Goal: Find specific page/section: Find specific page/section

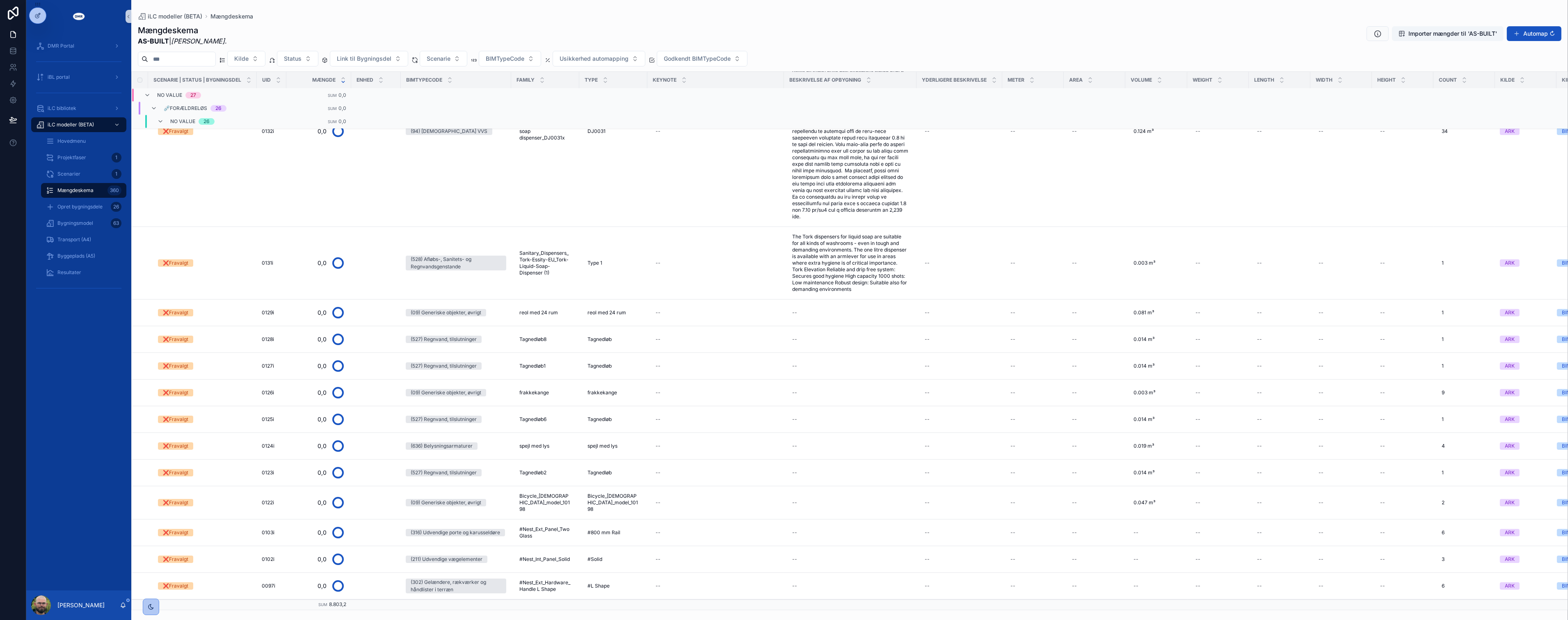
scroll to position [6167, 0]
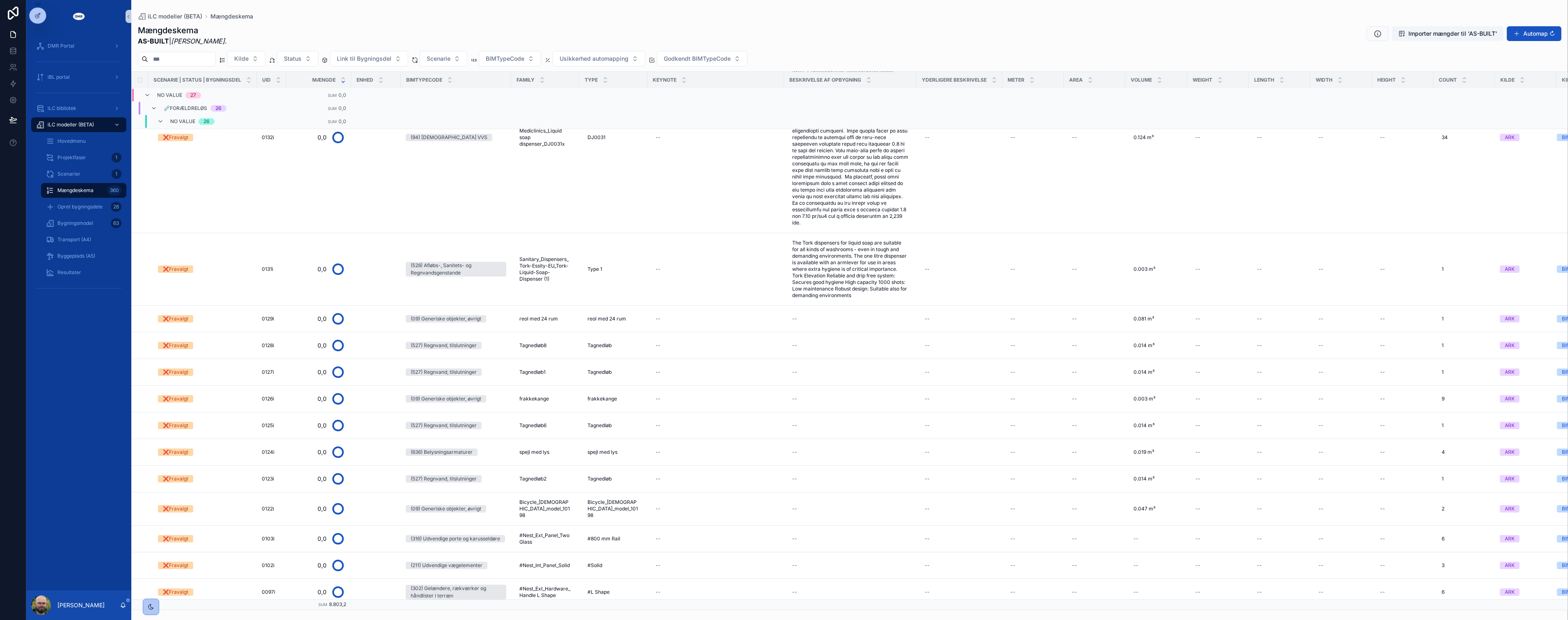
click at [75, 350] on div "DMR Portal iBL portal iLC bibliotek iLC modeller (BETA) Hovedmenu Projektfaser …" at bounding box center [79, 312] width 105 height 558
click at [85, 343] on div "DMR Portal iBL portal iLC bibliotek iLC modeller (BETA) Hovedmenu Projektfaser …" at bounding box center [79, 312] width 105 height 558
click at [96, 122] on div "iLC modeller (BETA)" at bounding box center [79, 125] width 85 height 13
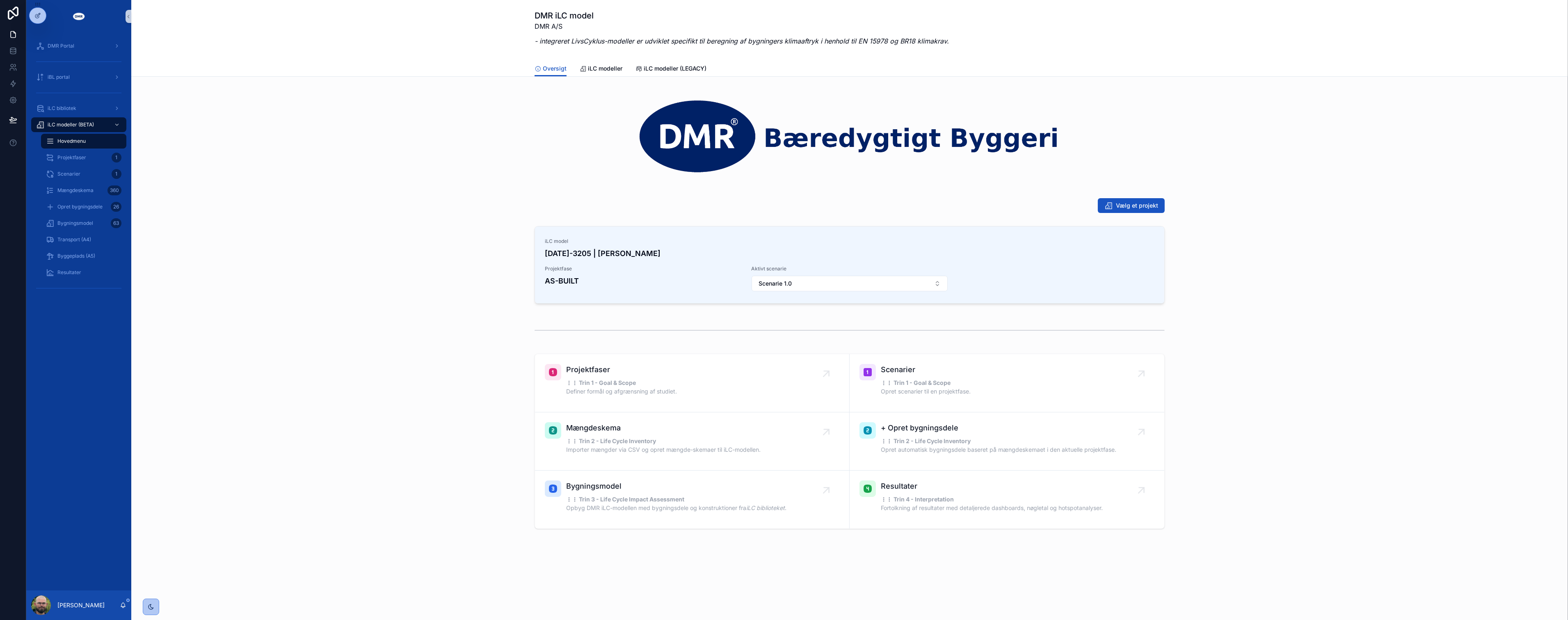
click at [88, 140] on div "Hovedmenu" at bounding box center [83, 141] width 75 height 13
click at [778, 203] on span "Vælg et projekt" at bounding box center [1136, 205] width 42 height 8
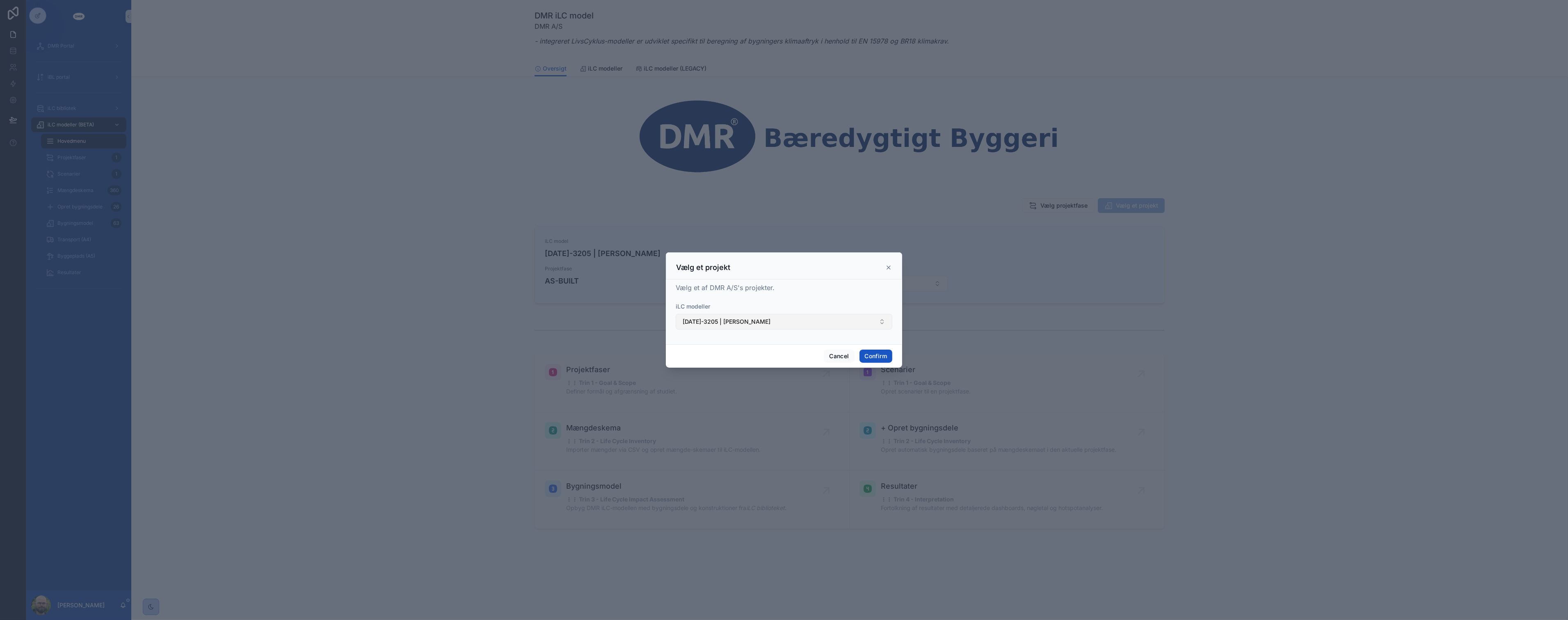
click at [778, 326] on button "[DATE]-3205 | [PERSON_NAME]" at bounding box center [784, 322] width 217 height 16
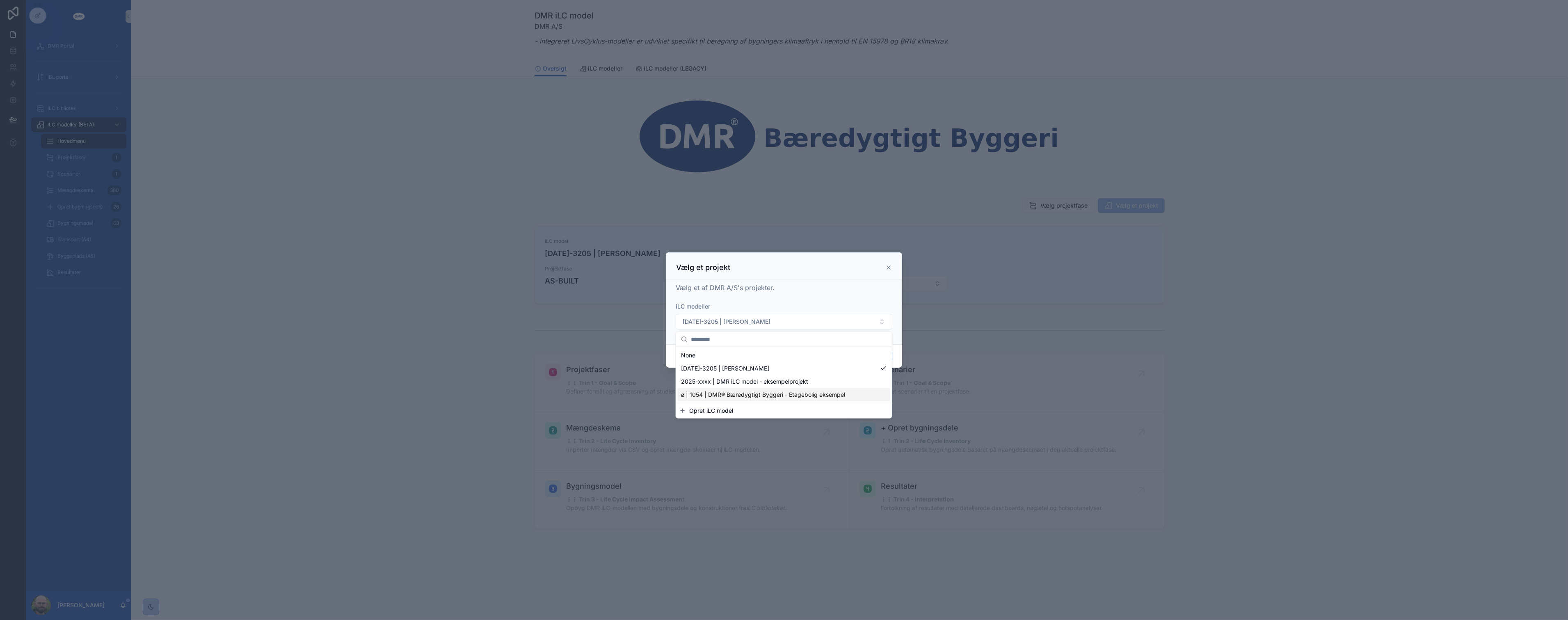
click at [778, 396] on span "ø | 1054 | DMR® Bæredygtigt Byggeri - Etagebolig eksempel" at bounding box center [763, 395] width 164 height 8
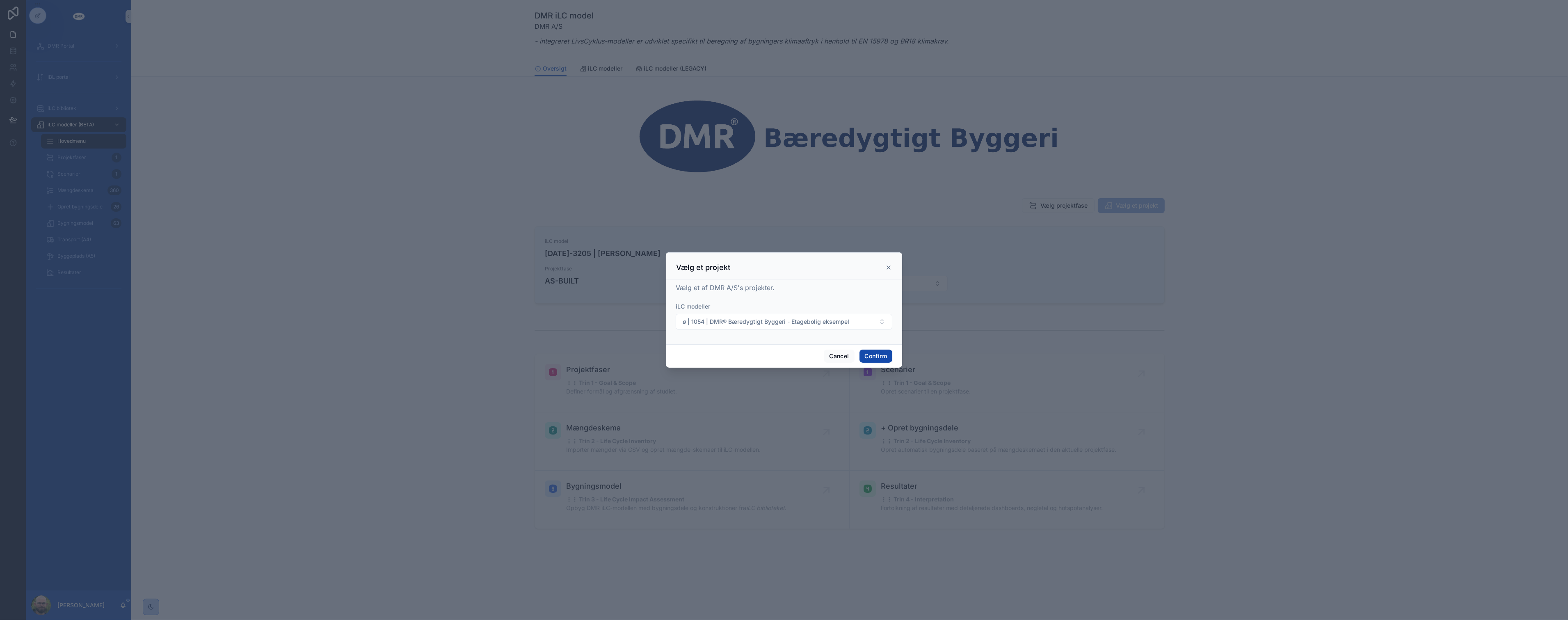
click at [778, 354] on button "Confirm" at bounding box center [876, 356] width 33 height 13
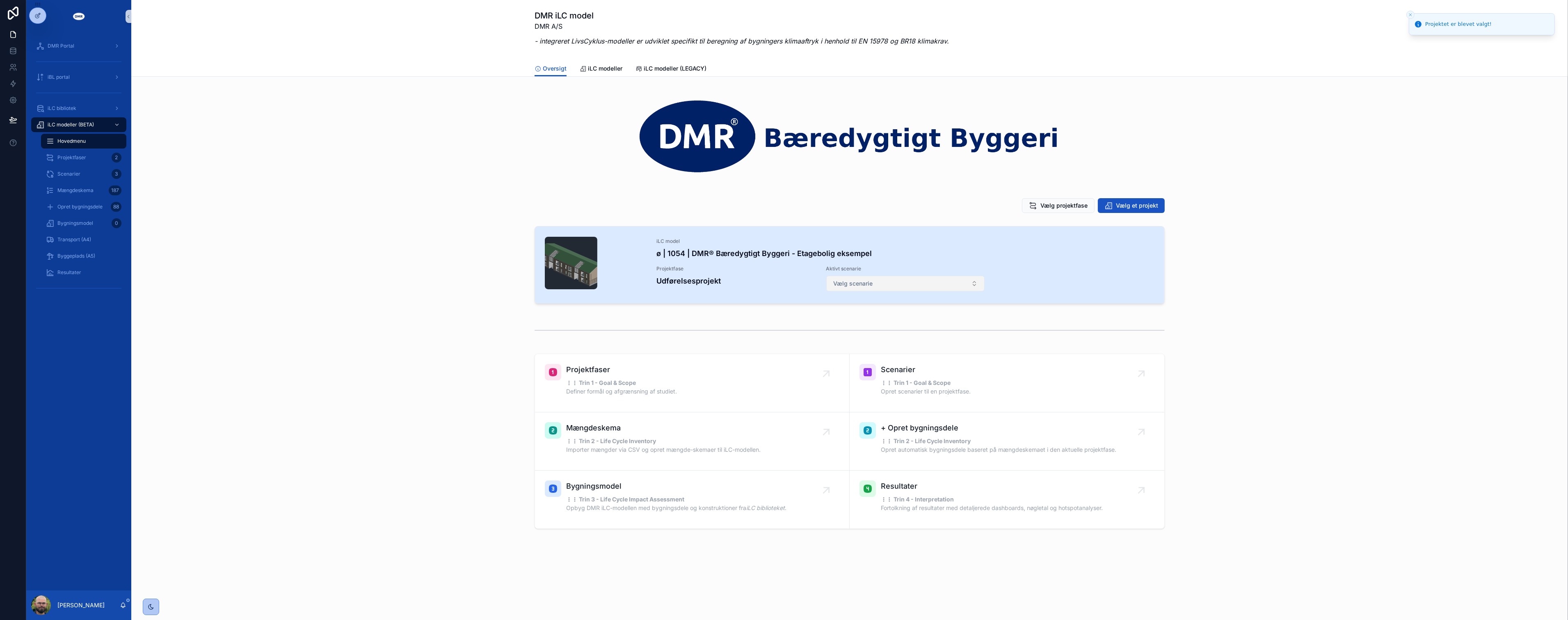
click at [778, 284] on button "Vælg scenarie" at bounding box center [905, 284] width 159 height 16
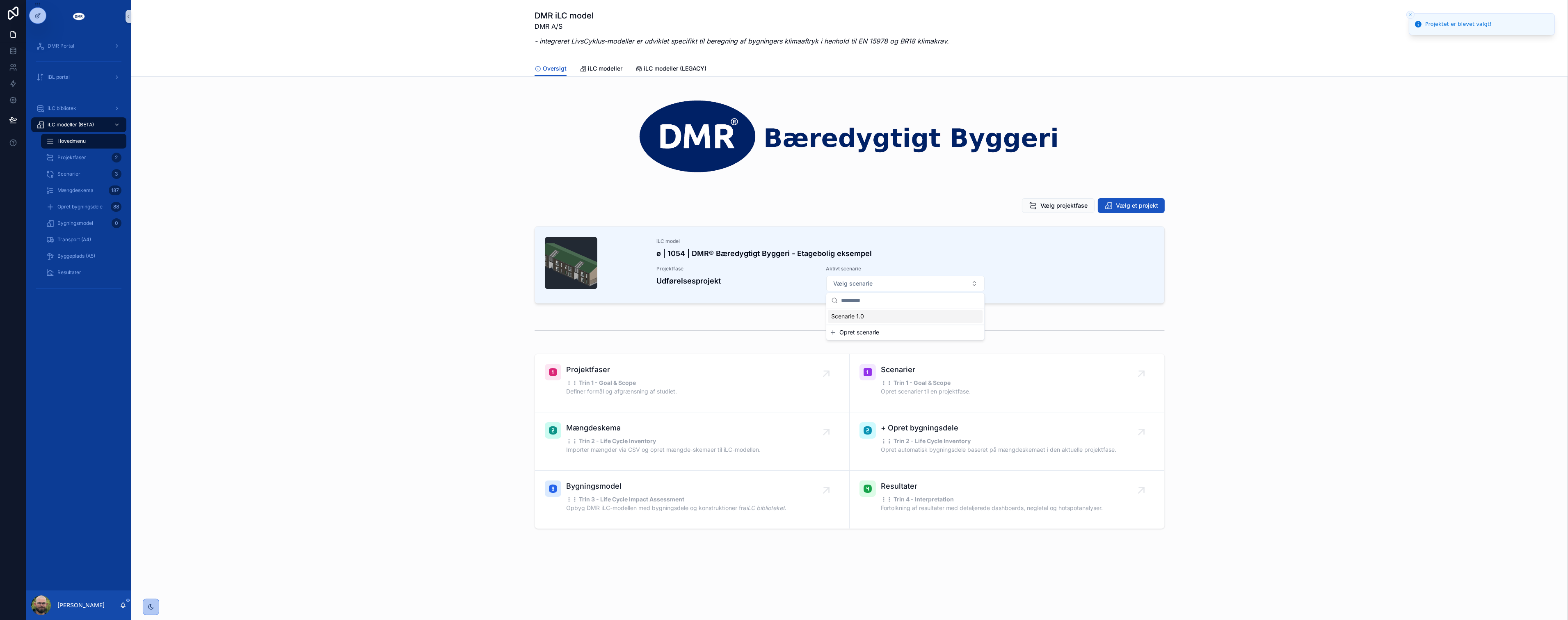
click at [778, 312] on div "Scenarie 1.0" at bounding box center [905, 317] width 155 height 13
click at [352, 320] on div "scrollable content" at bounding box center [849, 330] width 1424 height 27
click at [83, 189] on span "Mængdeskema" at bounding box center [75, 190] width 36 height 7
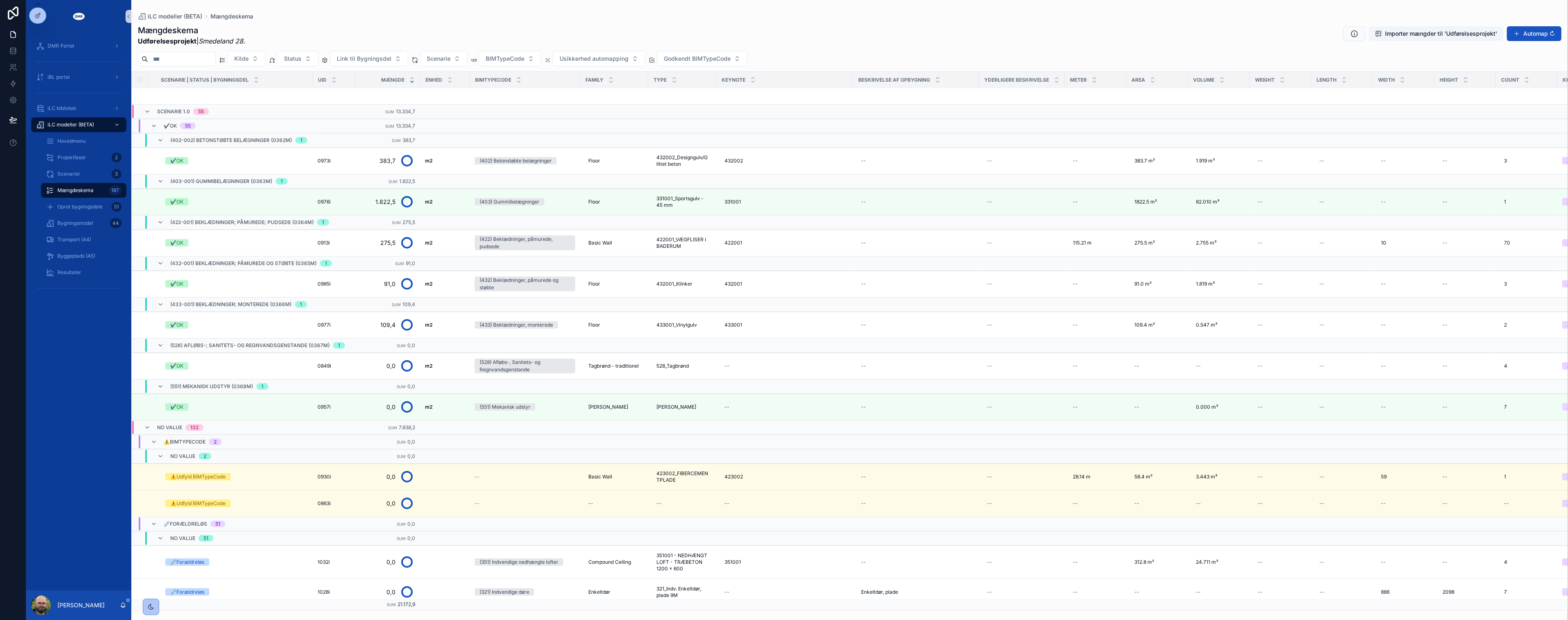
scroll to position [2342, 0]
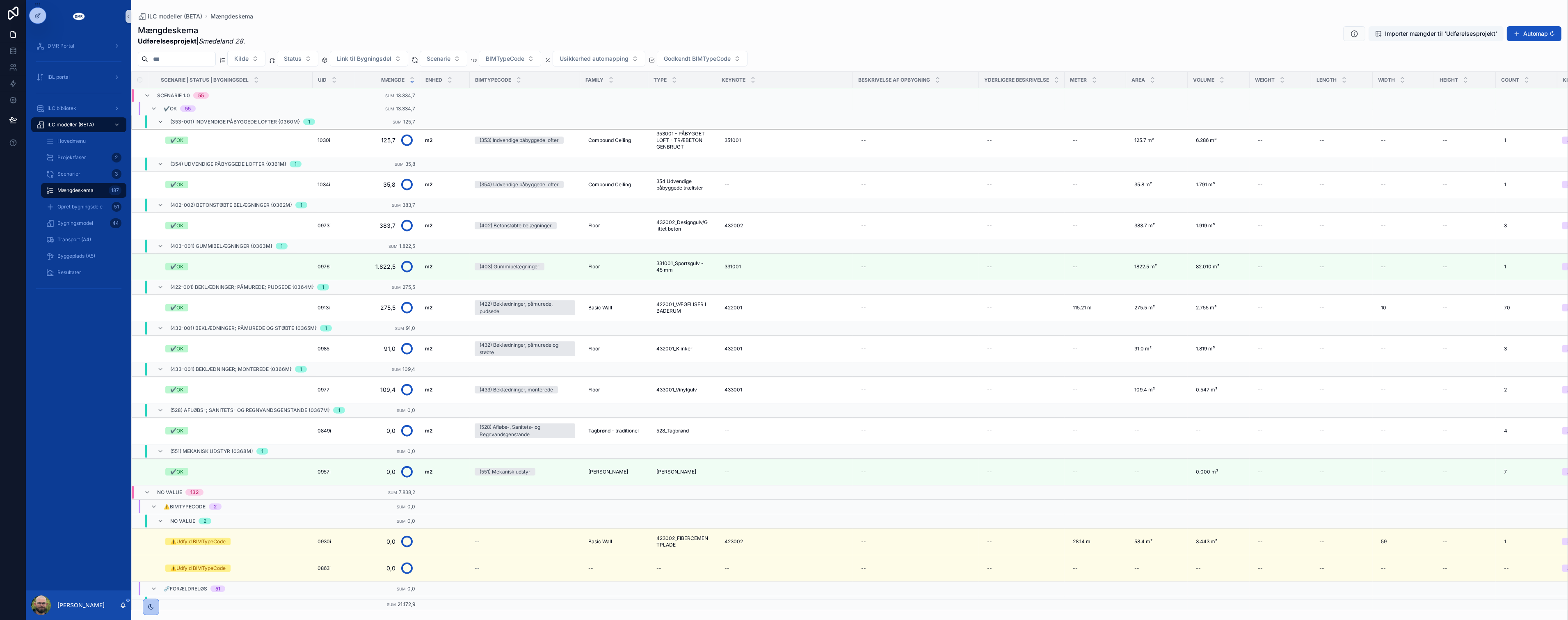
click at [79, 214] on div "Opret bygningsdele 51" at bounding box center [83, 206] width 95 height 16
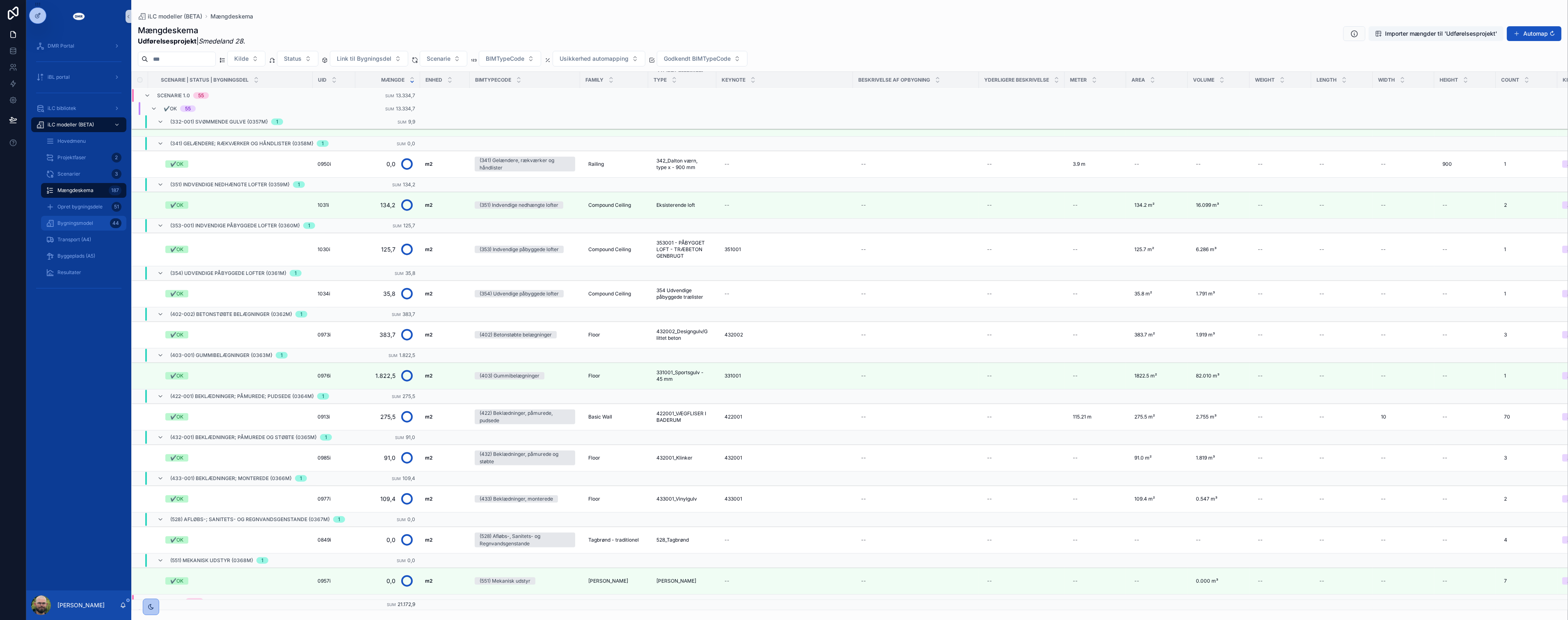
click at [75, 228] on div "Bygningsmodel 44" at bounding box center [83, 224] width 75 height 13
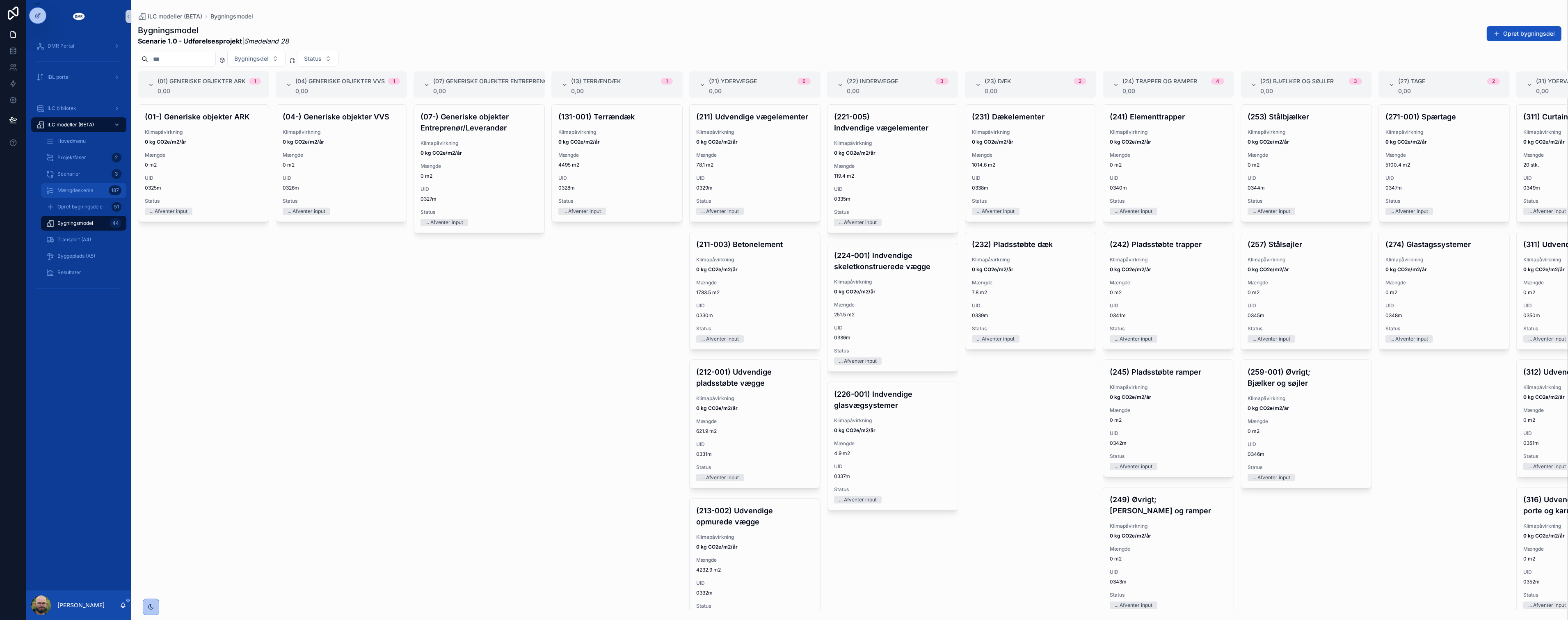
click at [86, 191] on span "Mængdeskema" at bounding box center [75, 190] width 36 height 7
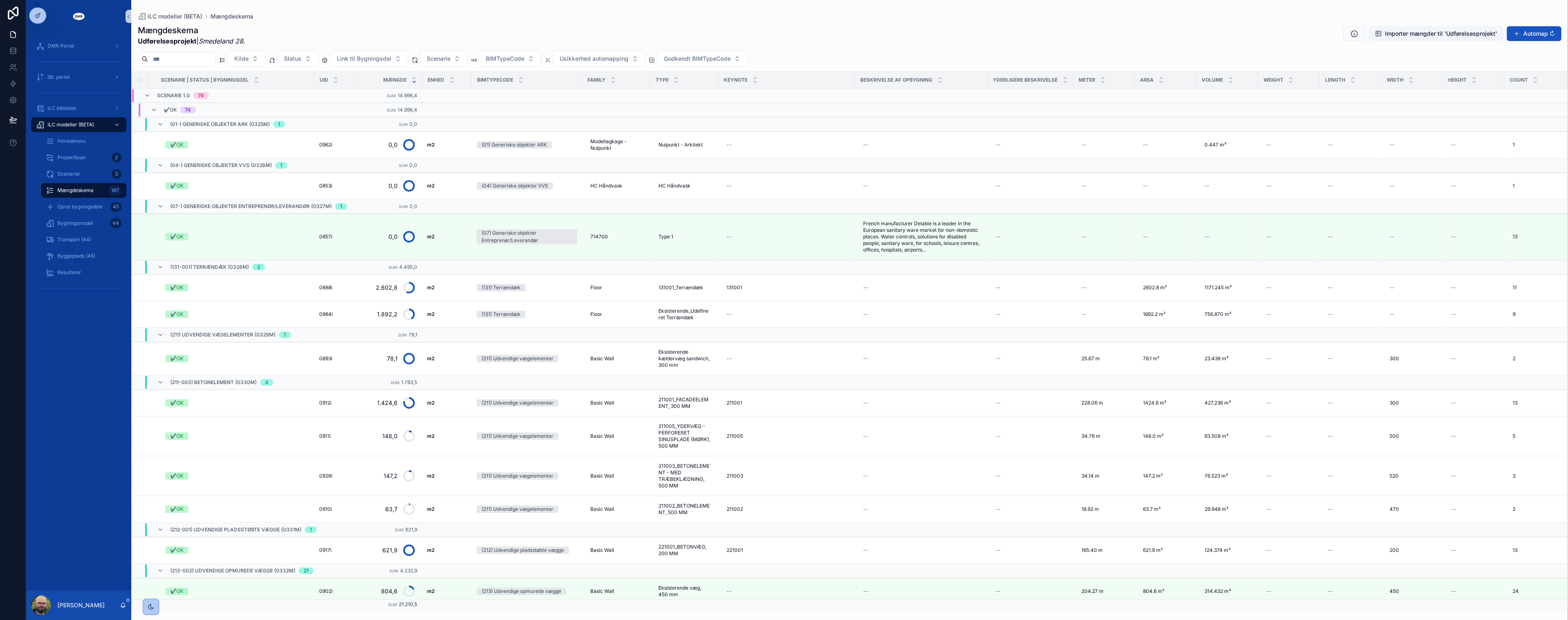
click at [91, 347] on div "DMR Portal iBL portal iLC bibliotek iLC modeller (BETA) Hovedmenu Projektfaser …" at bounding box center [79, 312] width 105 height 558
click at [74, 130] on div "iLC modeller (BETA)" at bounding box center [79, 125] width 85 height 13
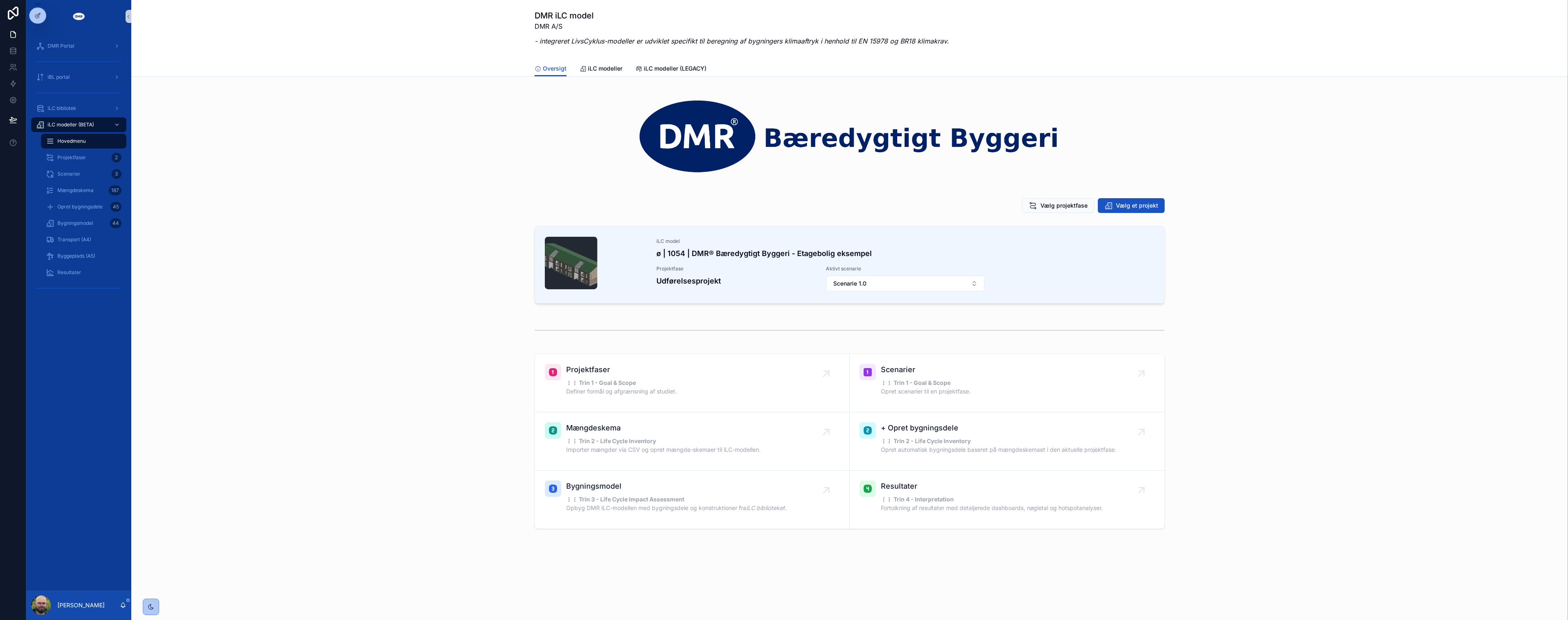
click at [341, 260] on div "iLC model ø | 1054 | DMR® Bæredygtigt Byggeri - Etagebolig eksempel Projektfase…" at bounding box center [849, 267] width 1424 height 88
click at [778, 204] on span "Vælg projektfase" at bounding box center [1064, 205] width 47 height 8
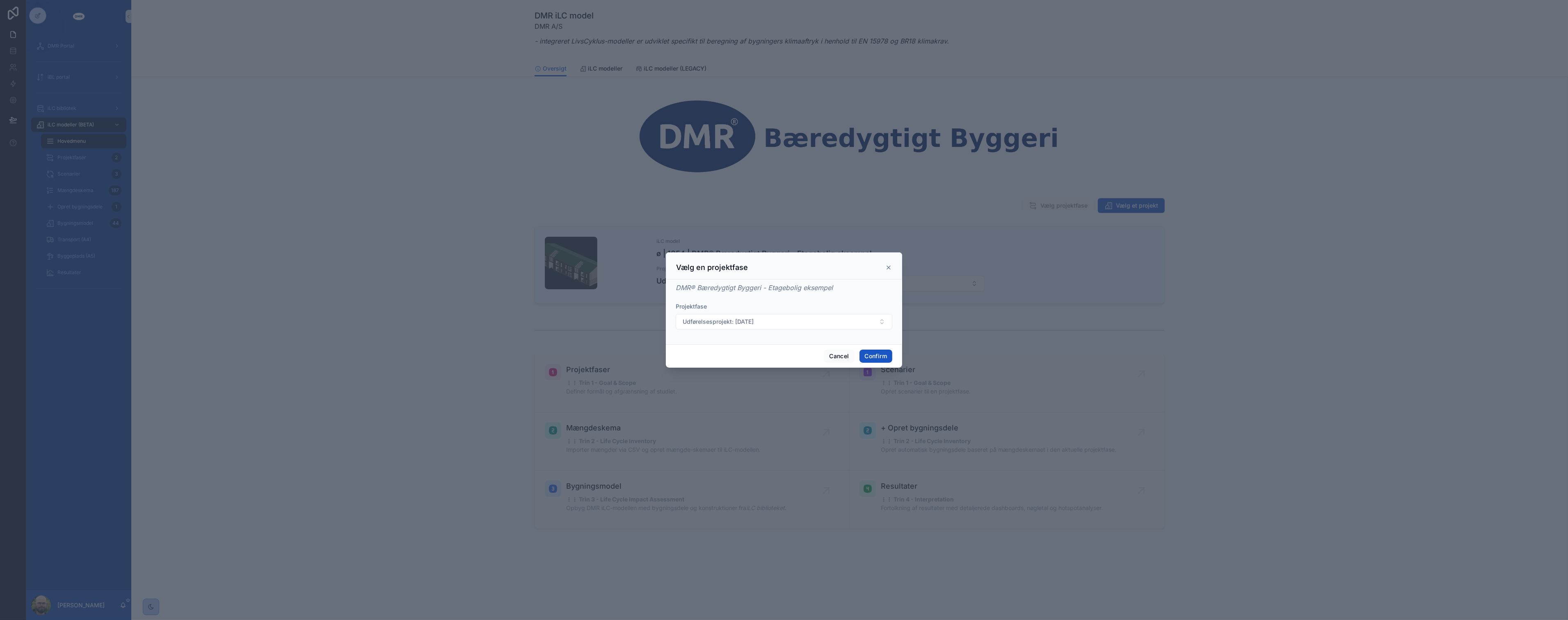
click at [778, 333] on form "Projektfase Udførelsesprojekt: [DATE]" at bounding box center [784, 320] width 217 height 35
click at [778, 319] on button "Udførelsesprojekt: [DATE]" at bounding box center [784, 322] width 217 height 16
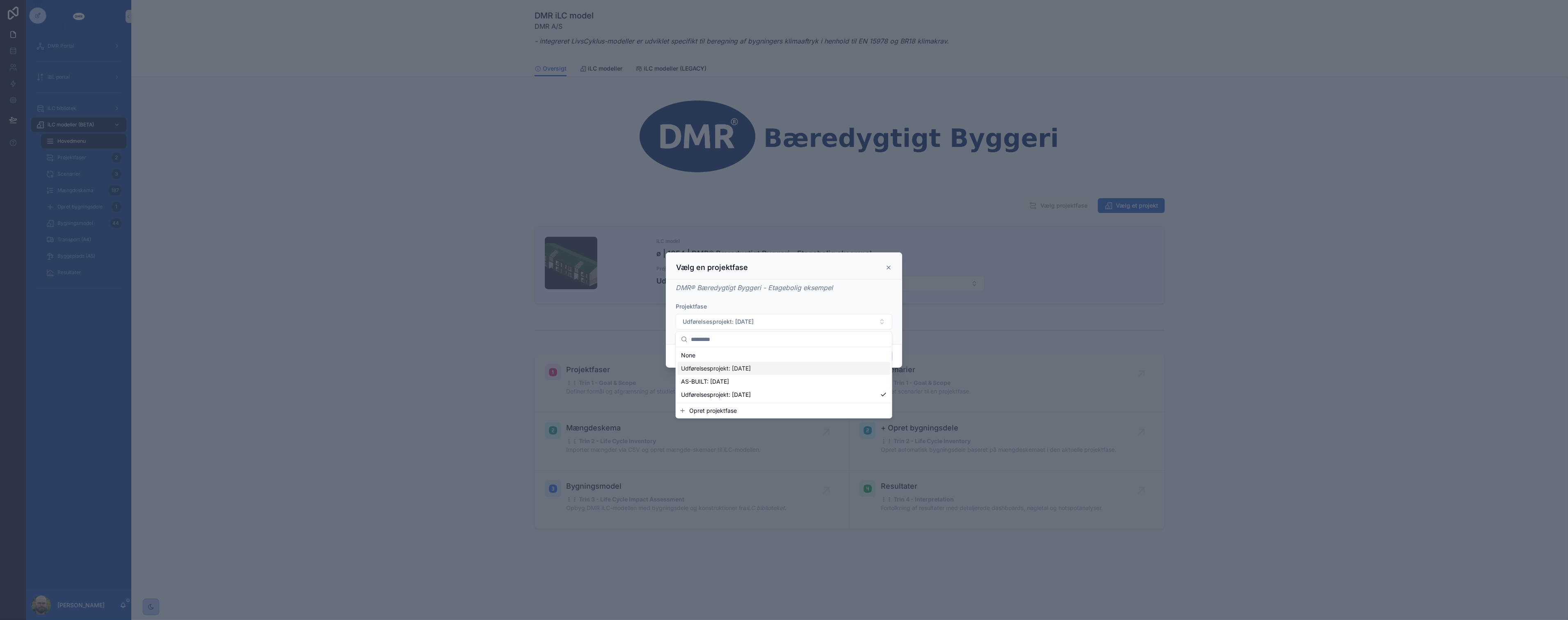
click at [746, 368] on span "Udførelsesprojekt: [DATE]" at bounding box center [716, 368] width 70 height 8
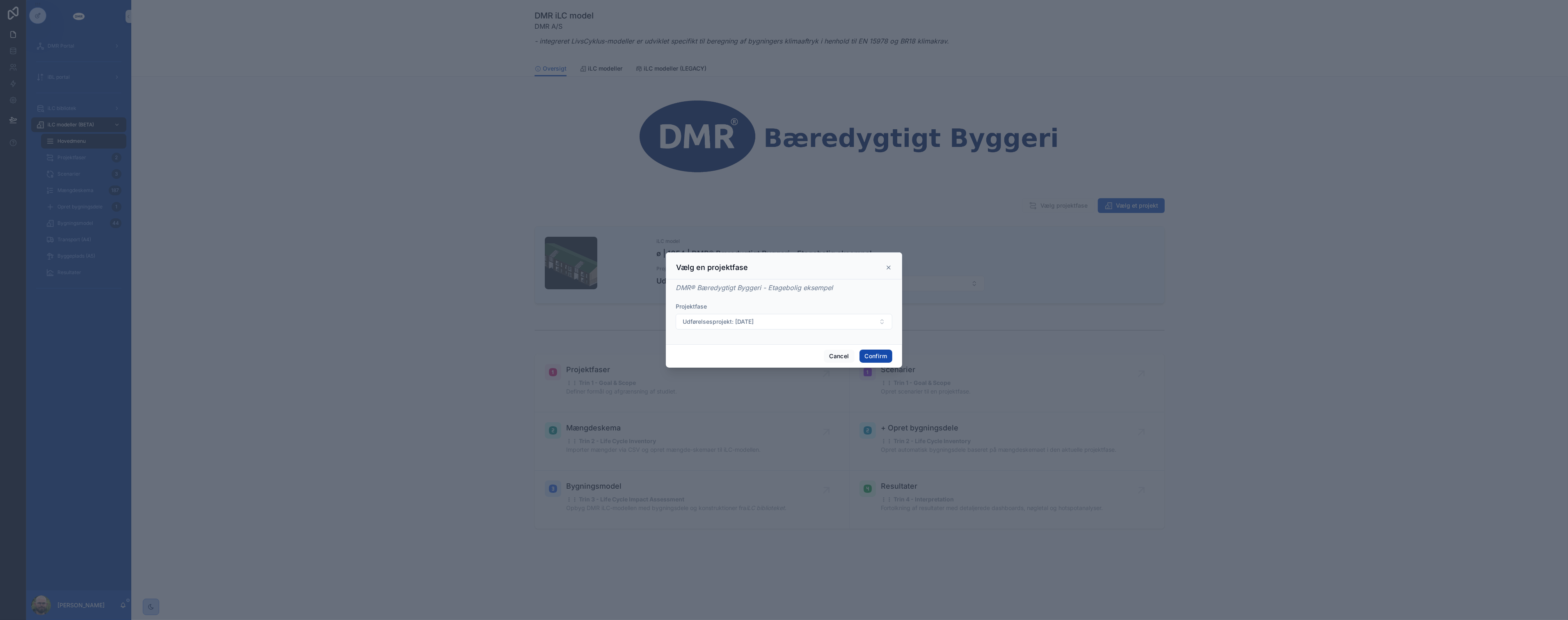
click at [778, 359] on button "Confirm" at bounding box center [876, 356] width 33 height 13
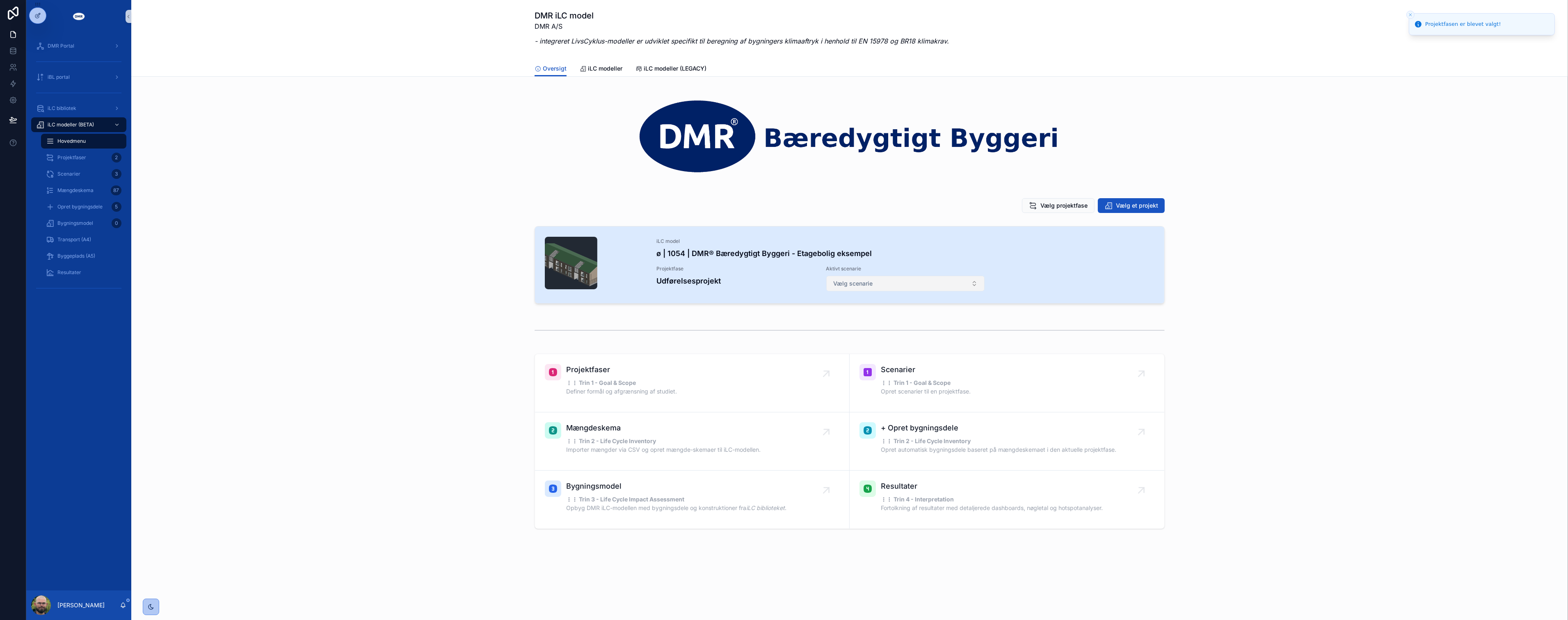
click at [778, 286] on button "Vælg scenarie" at bounding box center [905, 284] width 159 height 16
click at [778, 253] on h4 "ø | 1054 | DMR® Bæredygtigt Byggeri - Etagebolig eksempel" at bounding box center [905, 253] width 498 height 11
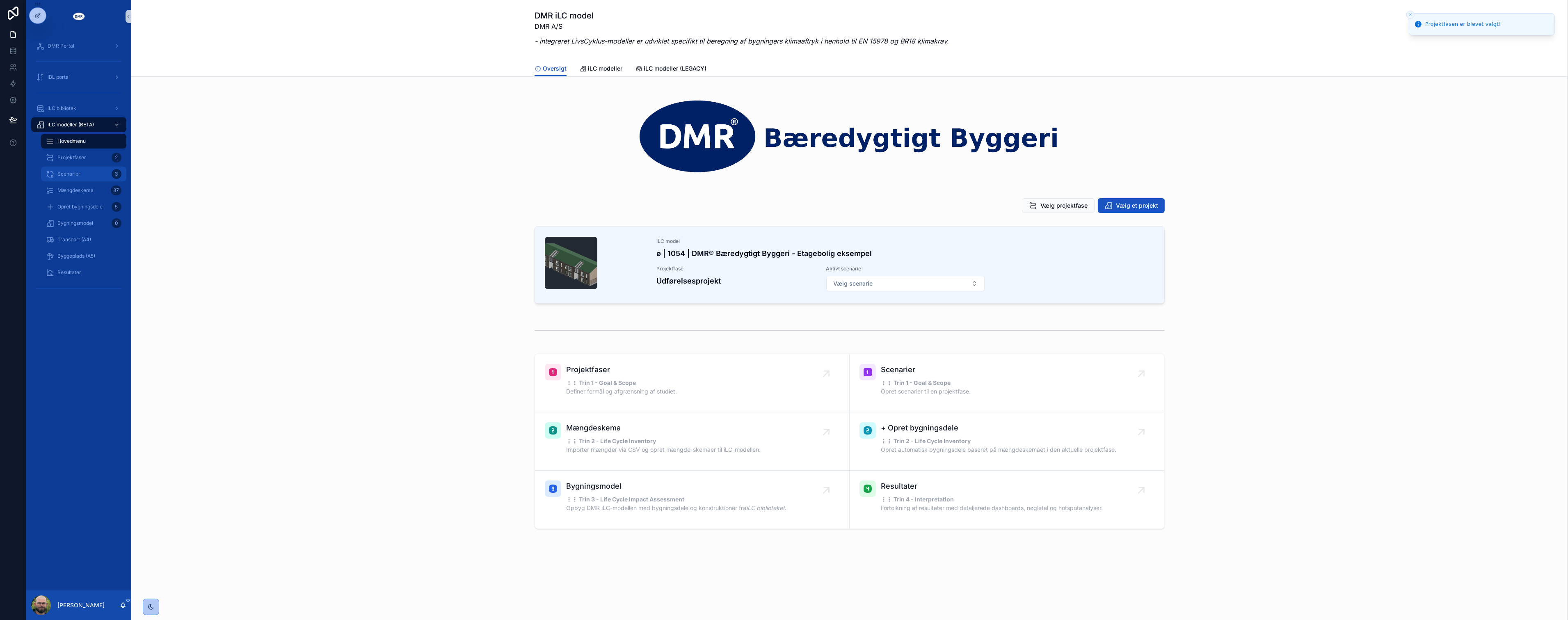
click at [77, 173] on span "Scenarier" at bounding box center [69, 174] width 23 height 7
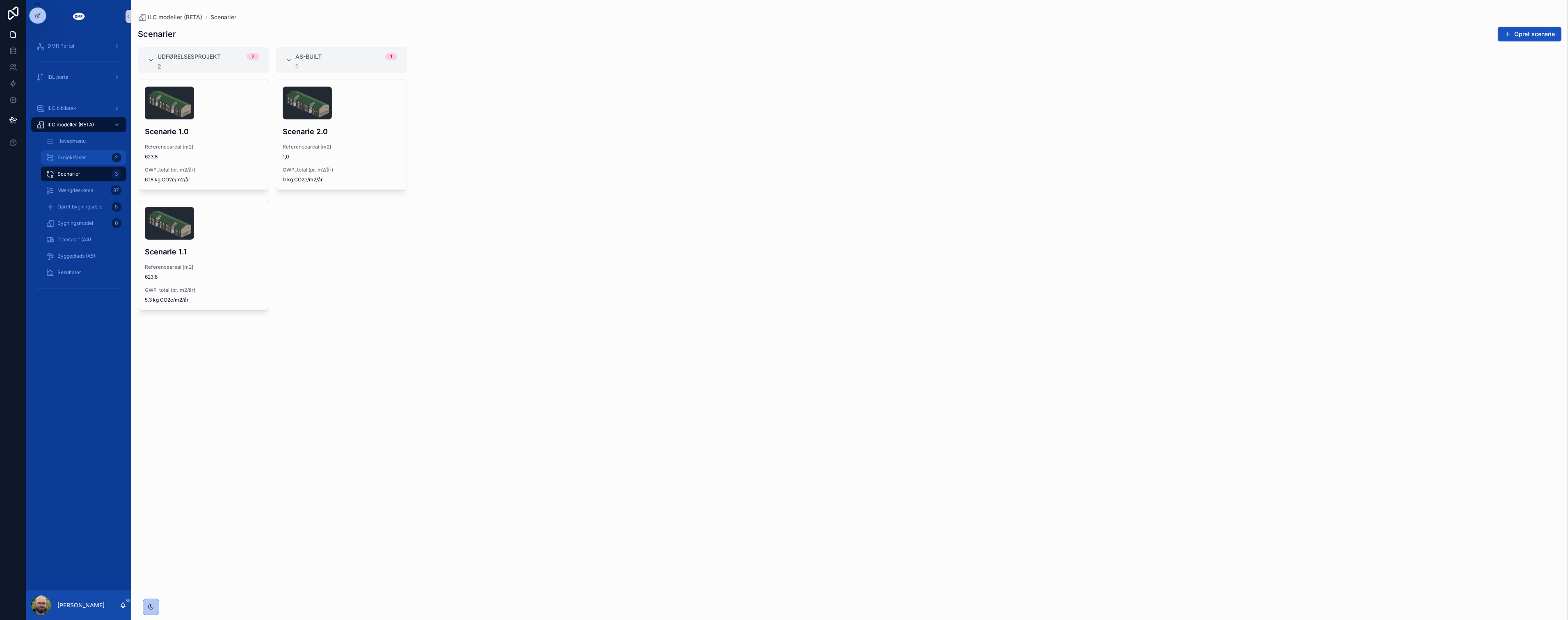
click at [88, 161] on div "Projektfaser 2" at bounding box center [83, 158] width 75 height 13
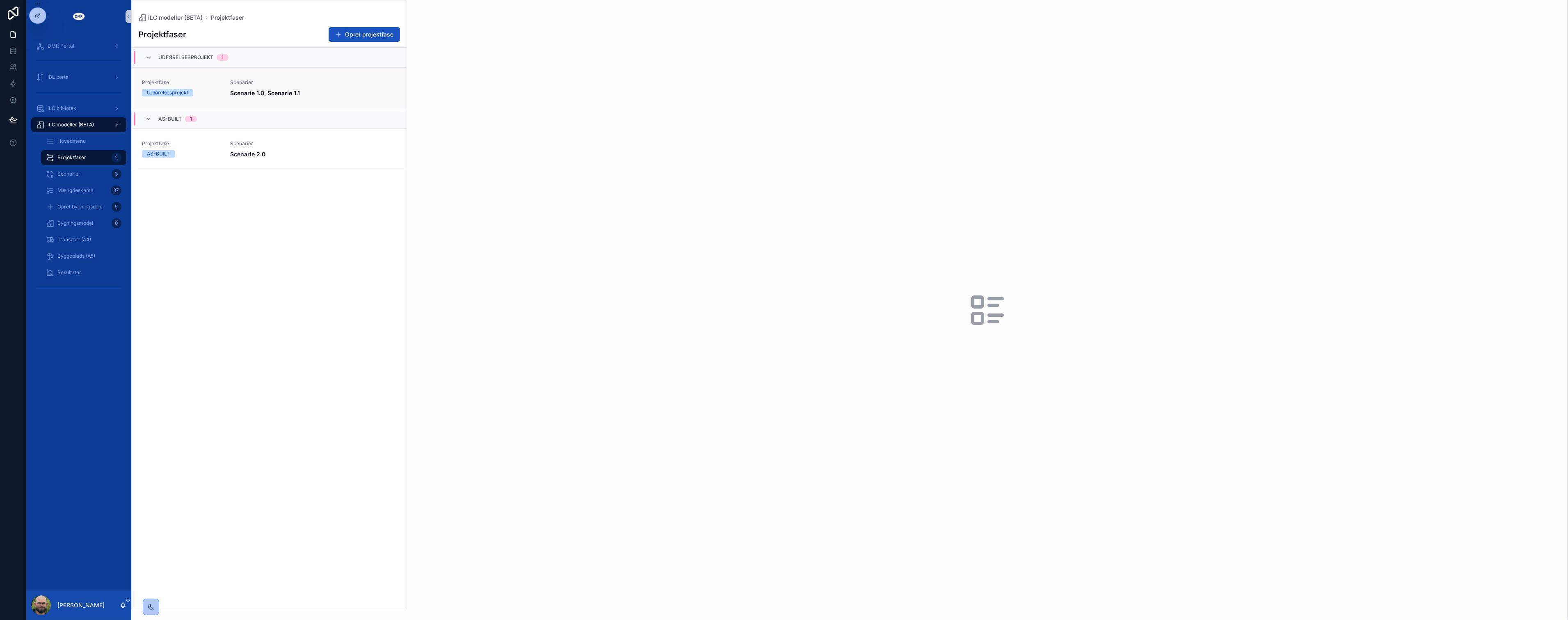
click at [145, 100] on link "Projektfase Udførelsesprojekt Scenarier Scenarie 1.0, Scenarie 1.1" at bounding box center [269, 88] width 275 height 41
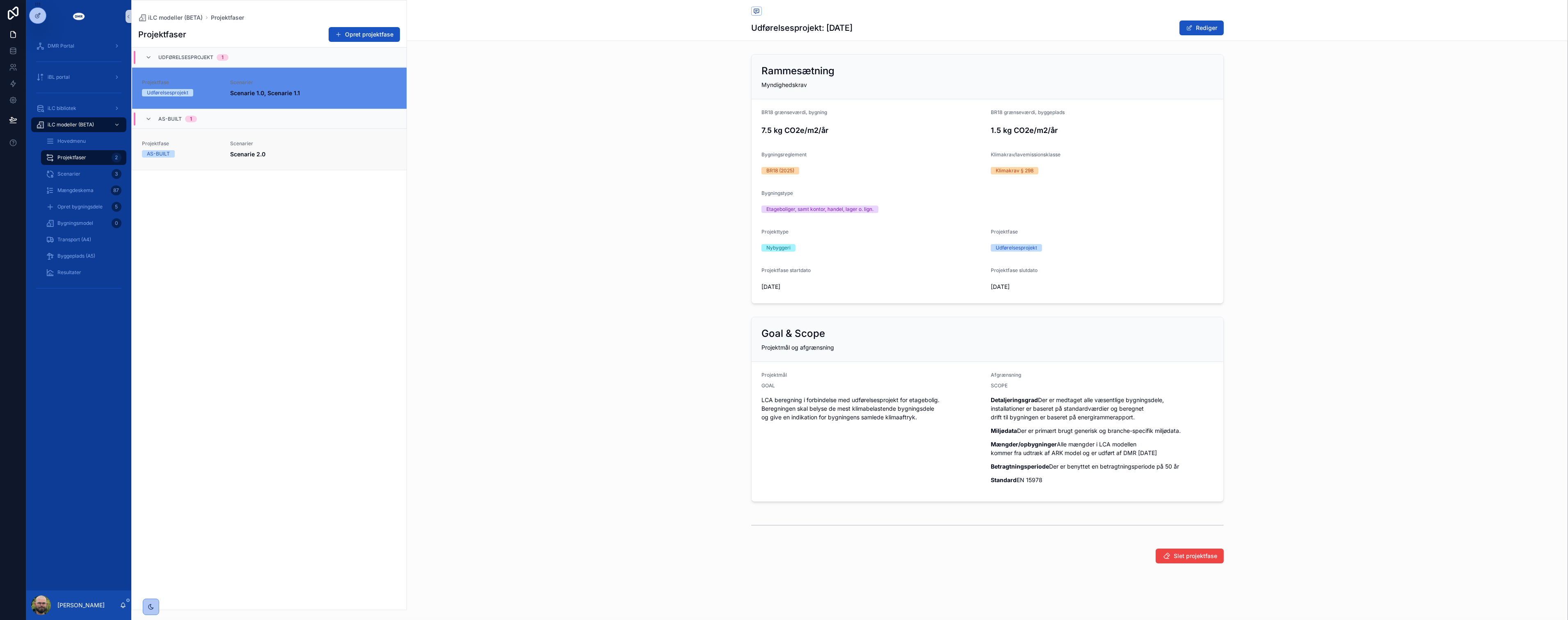
click at [191, 146] on span "Projektfase" at bounding box center [181, 144] width 79 height 7
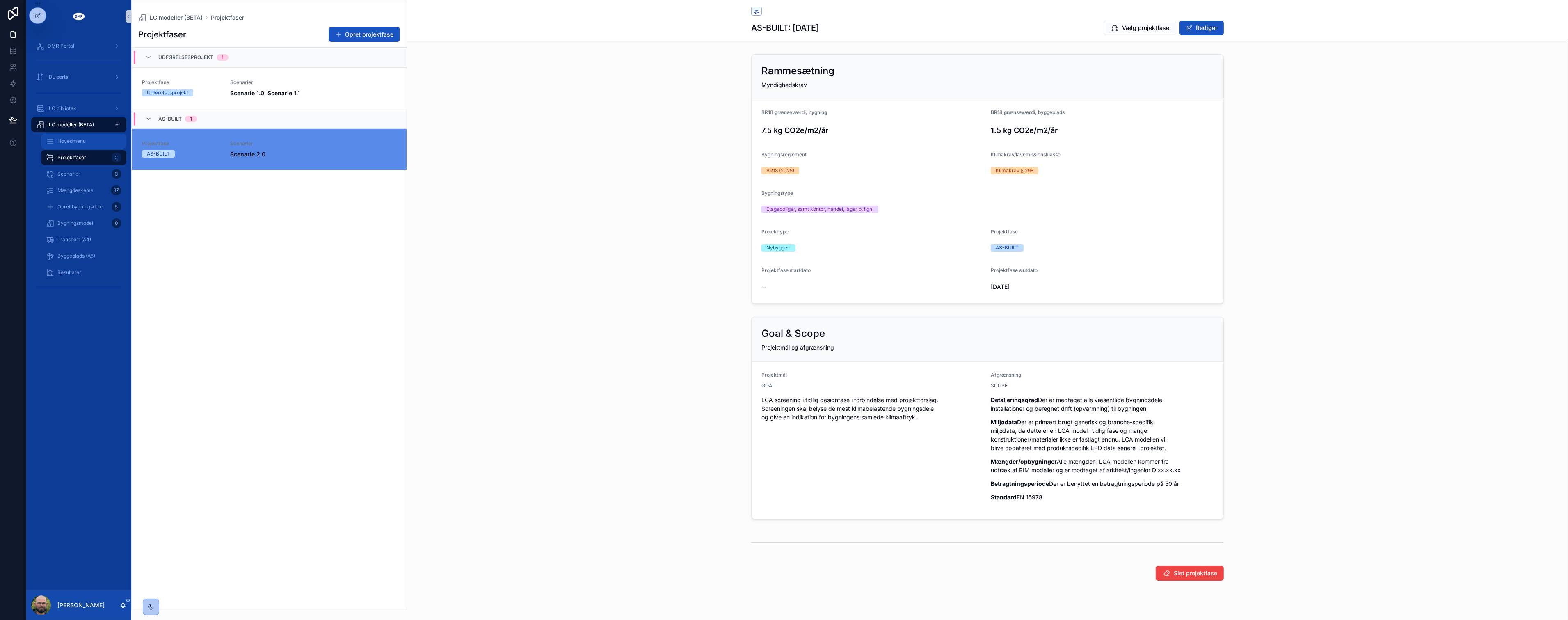
click at [93, 138] on div "Hovedmenu" at bounding box center [83, 141] width 75 height 13
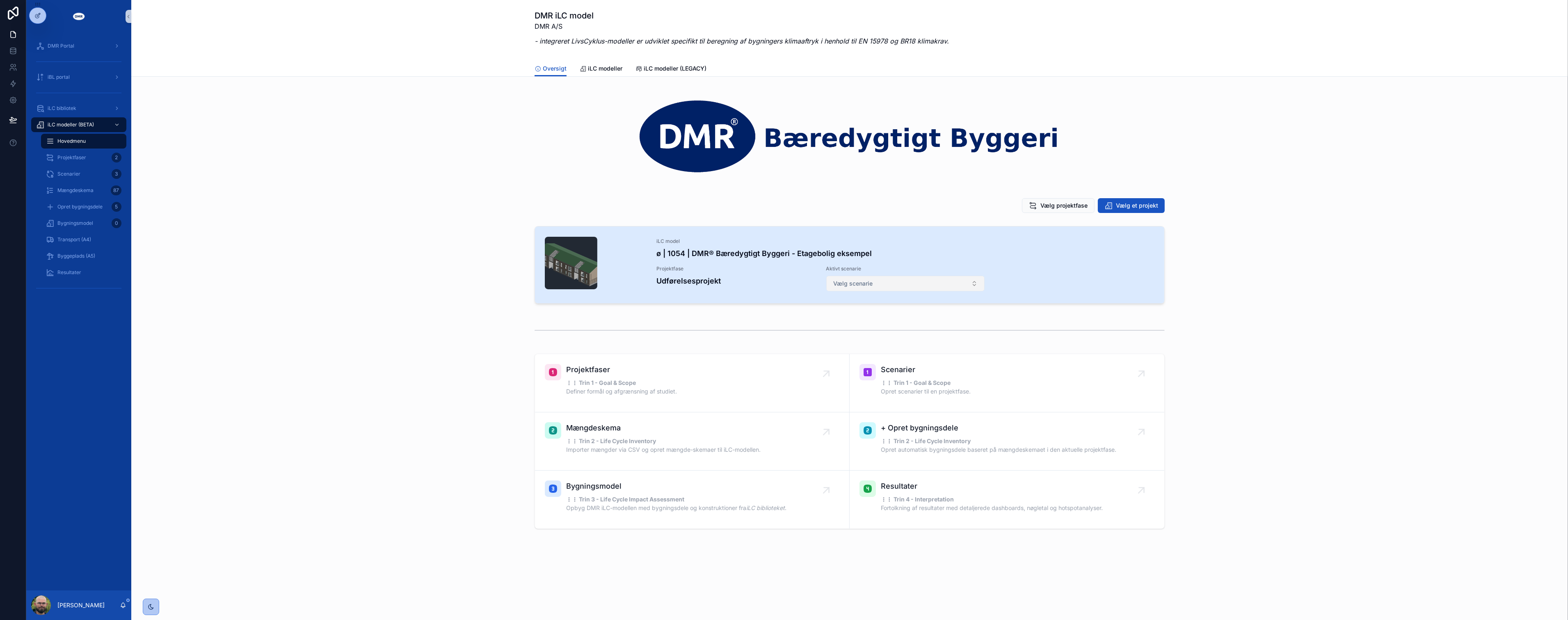
click at [778, 281] on button "Vælg scenarie" at bounding box center [905, 284] width 159 height 16
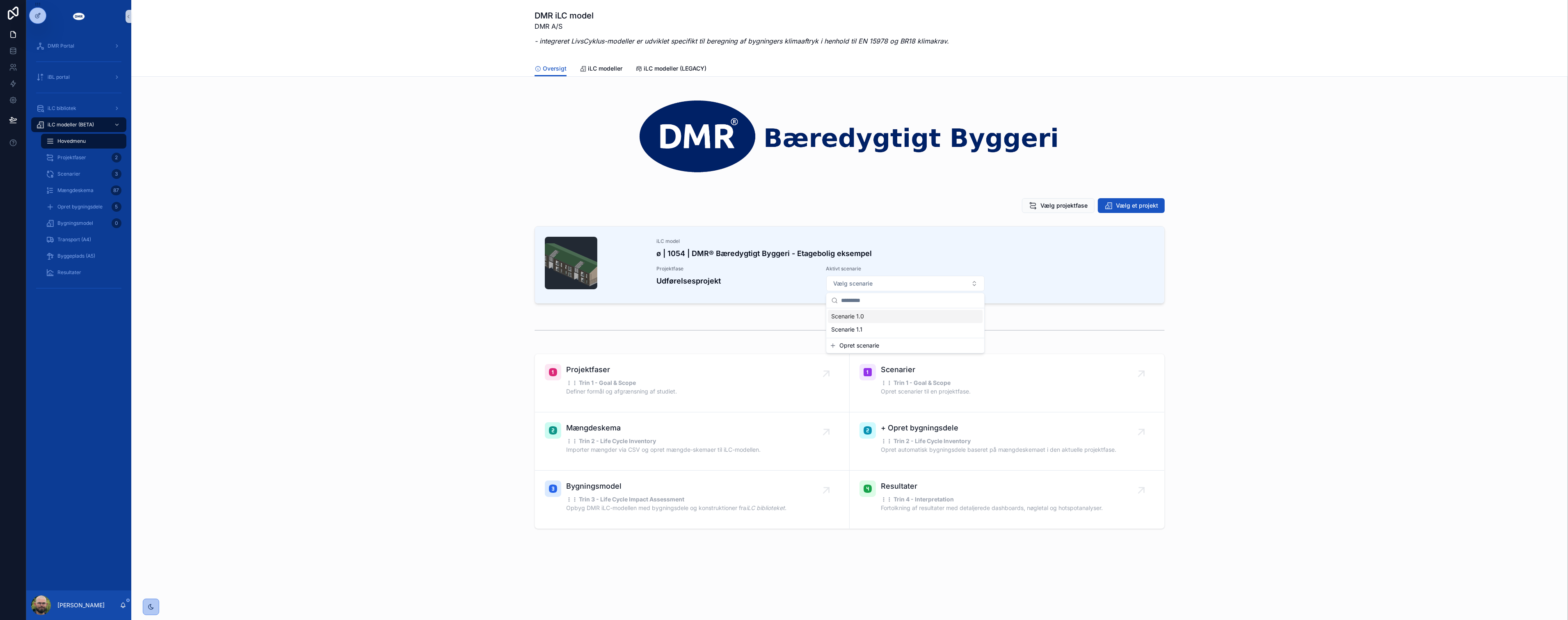
click at [778, 317] on div "Scenarie 1.0" at bounding box center [905, 317] width 155 height 13
drag, startPoint x: 352, startPoint y: 250, endPoint x: 345, endPoint y: 250, distance: 7.0
click at [352, 250] on div "iLC model ø | 1054 | DMR® Bæredygtigt Byggeri - Etagebolig eksempel Projektfase…" at bounding box center [849, 267] width 1424 height 88
click at [86, 194] on div "Mængdeskema 87" at bounding box center [83, 191] width 75 height 13
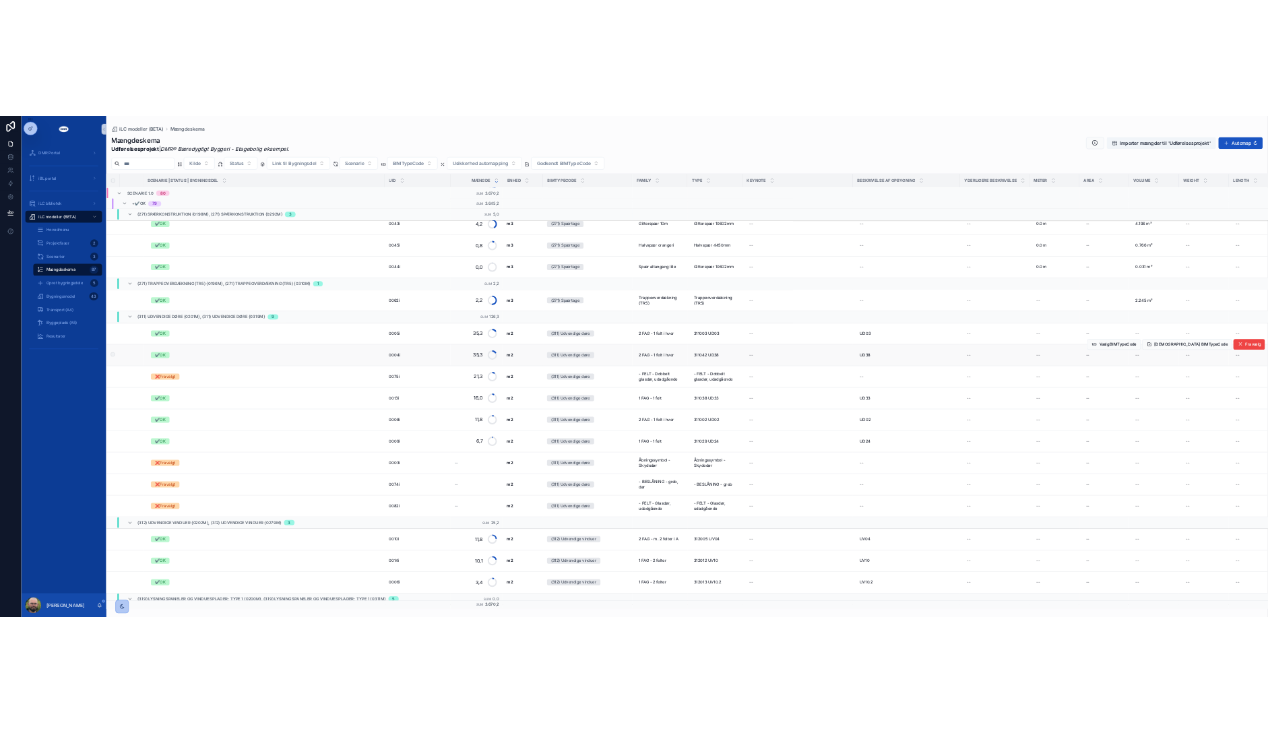
scroll to position [3979, 0]
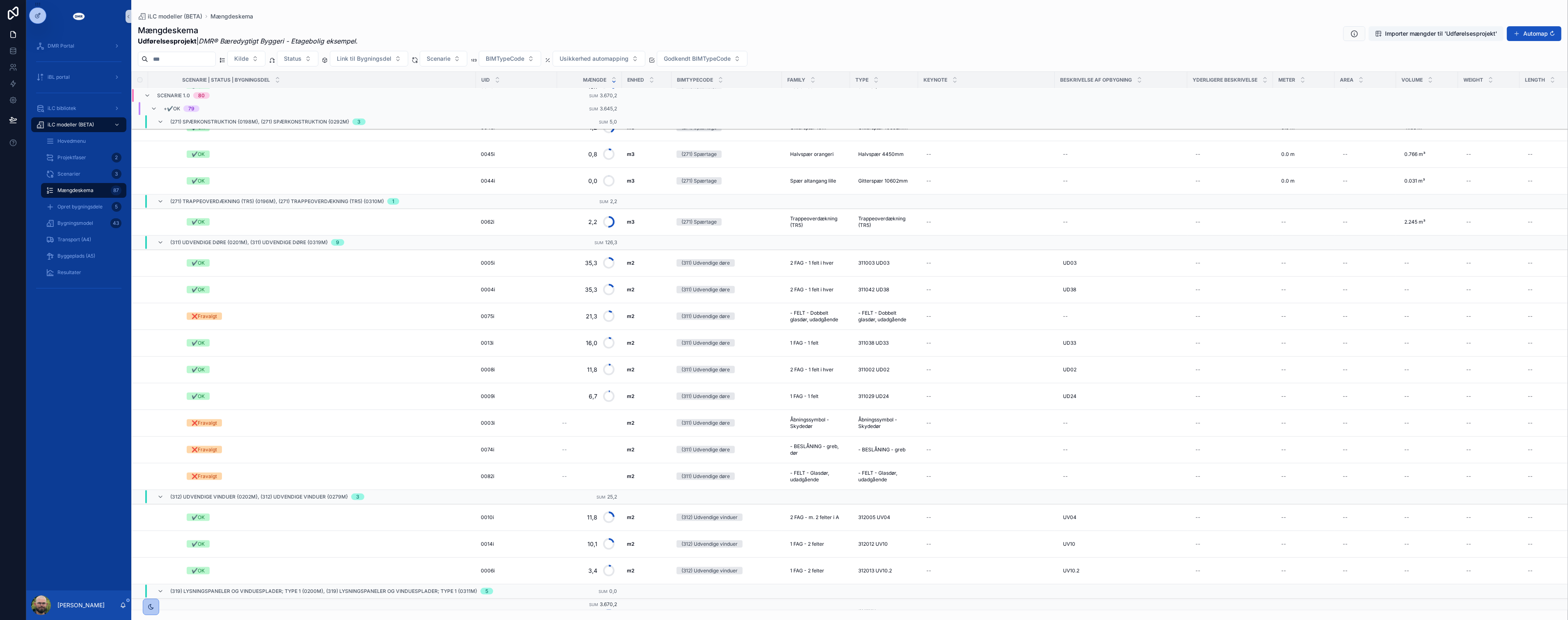
click at [86, 450] on div "DMR Portal iBL portal iLC bibliotek iLC modeller (BETA) Hovedmenu Projektfaser …" at bounding box center [79, 312] width 105 height 558
